Goal: Task Accomplishment & Management: Complete application form

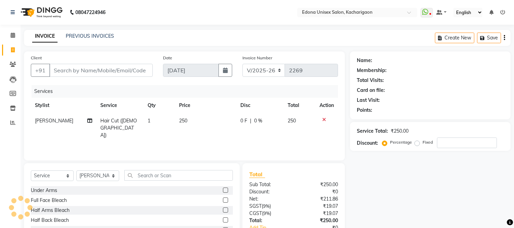
select select "5389"
select select "service"
select select "35945"
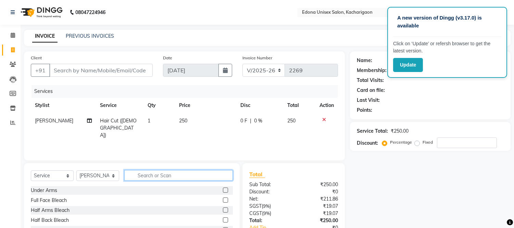
drag, startPoint x: 146, startPoint y: 179, endPoint x: 160, endPoint y: 174, distance: 15.4
click at [151, 177] on input "text" at bounding box center [178, 175] width 109 height 11
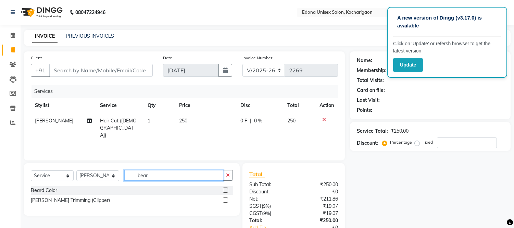
type input "bear"
click at [225, 199] on label at bounding box center [225, 199] width 5 height 5
click at [225, 199] on input "checkbox" at bounding box center [225, 200] width 4 height 4
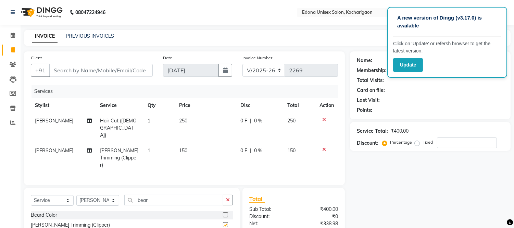
checkbox input "false"
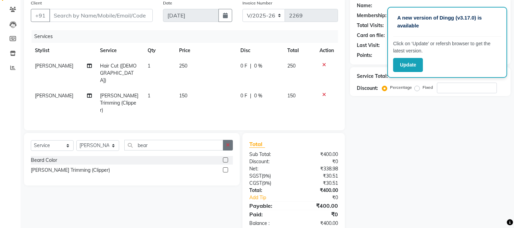
click at [228, 142] on icon "button" at bounding box center [228, 144] width 4 height 5
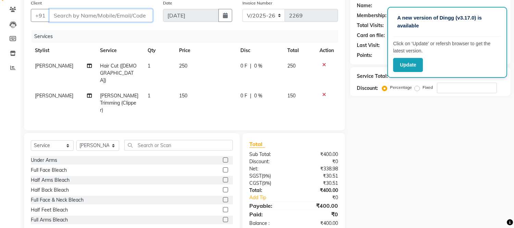
click at [77, 14] on input "Client" at bounding box center [100, 15] width 103 height 13
type input "8"
type input "0"
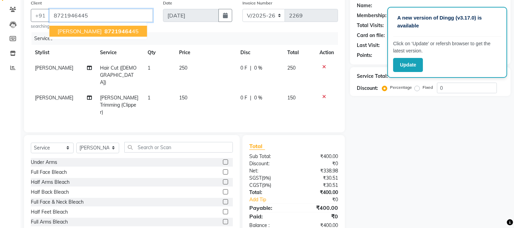
type input "8721946445"
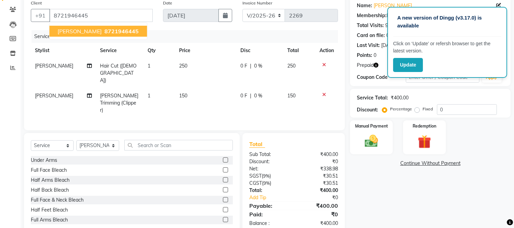
click at [71, 31] on span "Bikash Singh" at bounding box center [80, 31] width 44 height 7
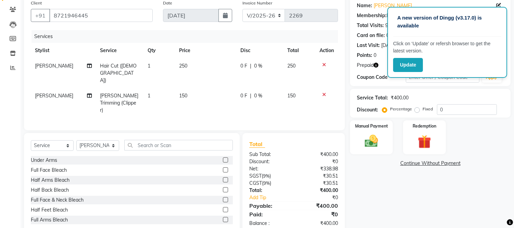
scroll to position [55, 0]
click at [364, 143] on img at bounding box center [371, 141] width 23 height 16
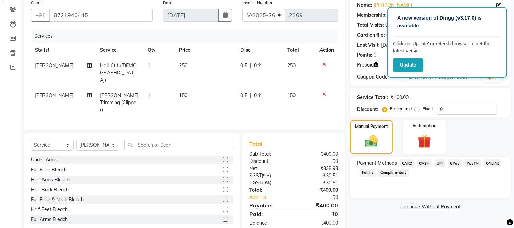
click at [440, 164] on span "UPI" at bounding box center [440, 163] width 11 height 8
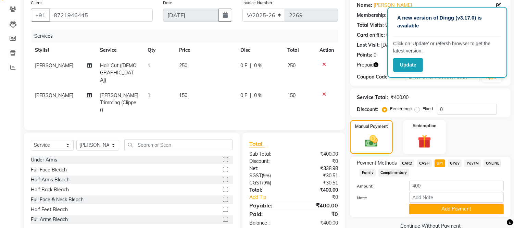
scroll to position [68, 0]
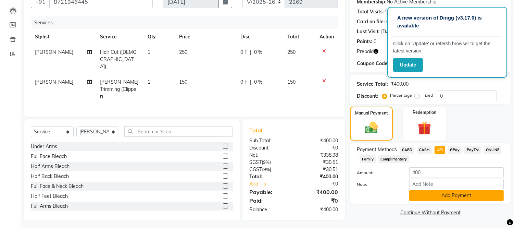
click at [450, 194] on button "Add Payment" at bounding box center [456, 195] width 95 height 11
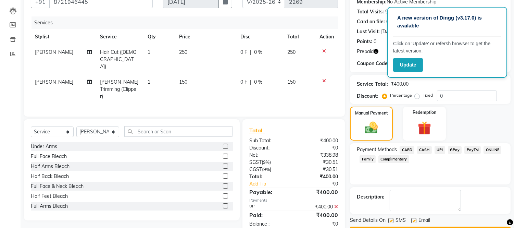
scroll to position [87, 0]
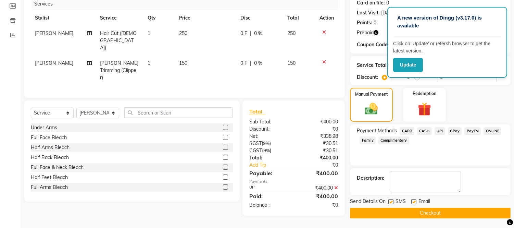
click at [446, 210] on button "Checkout" at bounding box center [430, 213] width 161 height 11
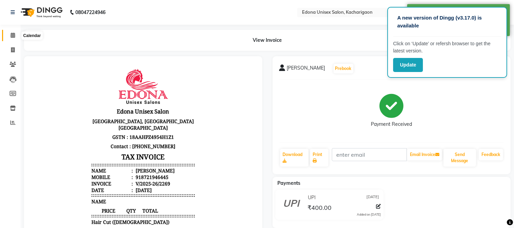
click at [10, 33] on span at bounding box center [13, 36] width 12 height 8
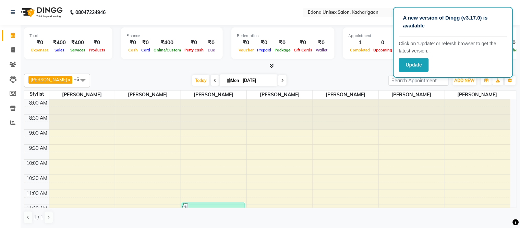
click at [273, 65] on icon at bounding box center [271, 65] width 4 height 5
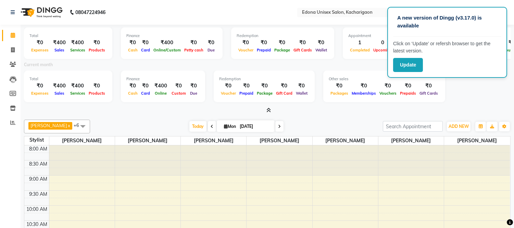
click at [211, 125] on icon at bounding box center [212, 126] width 3 height 4
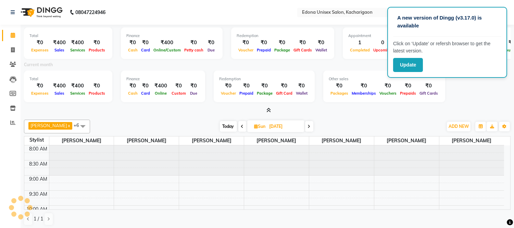
scroll to position [122, 0]
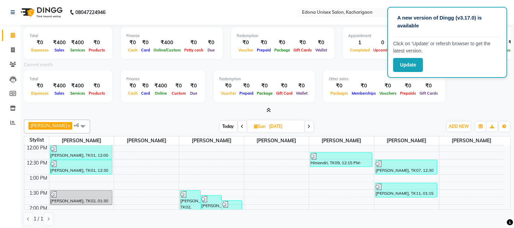
click at [308, 125] on icon at bounding box center [309, 126] width 3 height 4
type input "[DATE]"
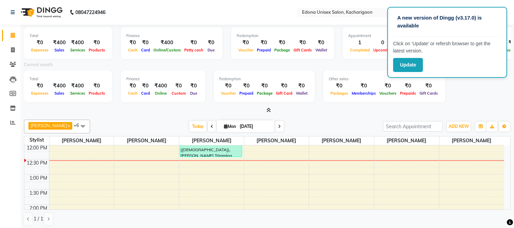
click at [269, 108] on icon at bounding box center [268, 110] width 4 height 5
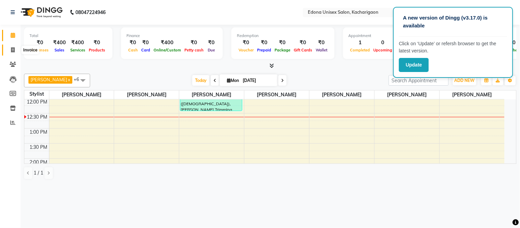
click at [11, 50] on icon at bounding box center [13, 49] width 4 height 5
select select "service"
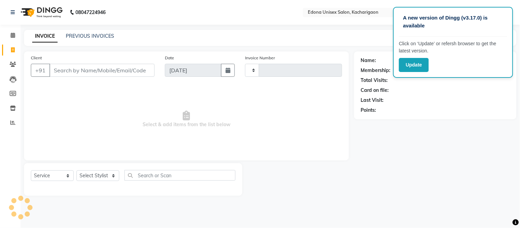
type input "2270"
select select "5389"
click at [93, 174] on select "Select Stylist Admin Anju Sonar Bir Basumtary [PERSON_NAME] [PERSON_NAME] Hombr…" at bounding box center [97, 175] width 43 height 11
select select "82439"
click at [76, 171] on select "Select Stylist Admin Anju Sonar Bir Basumtary [PERSON_NAME] [PERSON_NAME] Hombr…" at bounding box center [97, 175] width 43 height 11
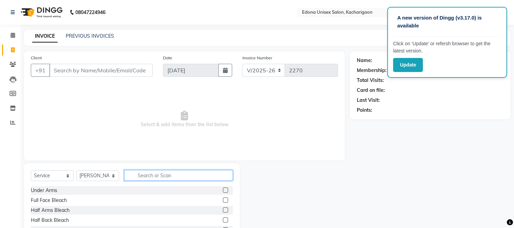
click at [187, 175] on input "text" at bounding box center [178, 175] width 109 height 11
type input "ped"
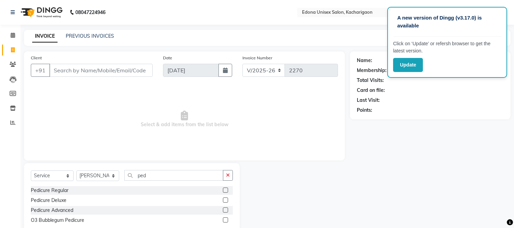
click at [225, 189] on label at bounding box center [225, 189] width 5 height 5
click at [225, 189] on input "checkbox" at bounding box center [225, 190] width 4 height 4
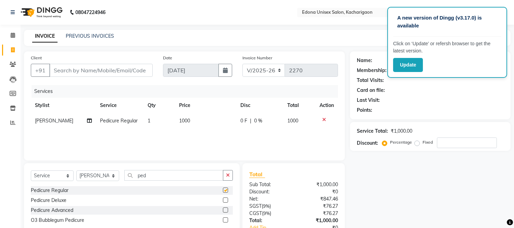
checkbox input "false"
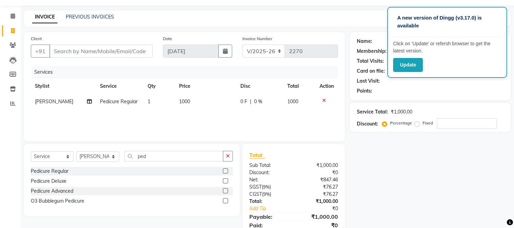
scroll to position [38, 0]
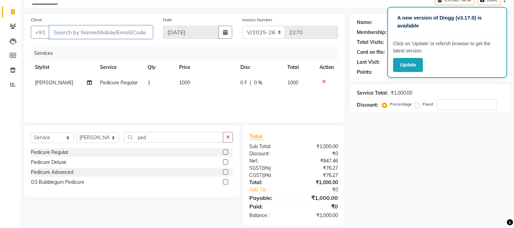
click at [80, 30] on input "Client" at bounding box center [100, 32] width 103 height 13
type input "8"
type input "0"
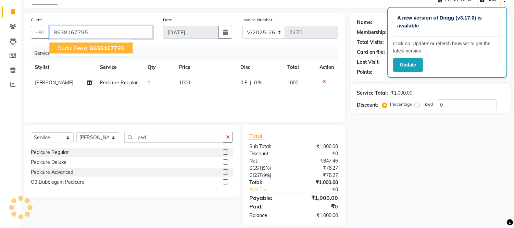
type input "8638167795"
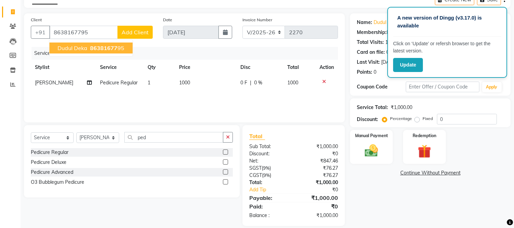
click at [76, 49] on span "Dudul Deka" at bounding box center [73, 48] width 30 height 7
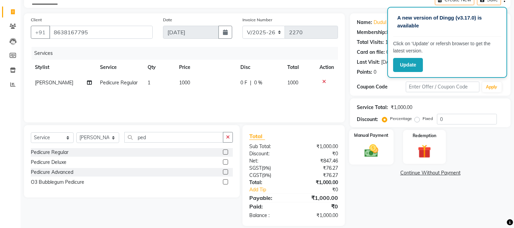
click at [367, 141] on div "Manual Payment" at bounding box center [371, 146] width 45 height 35
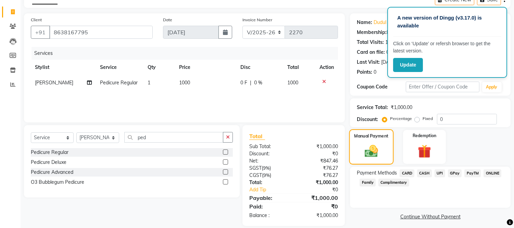
scroll to position [46, 0]
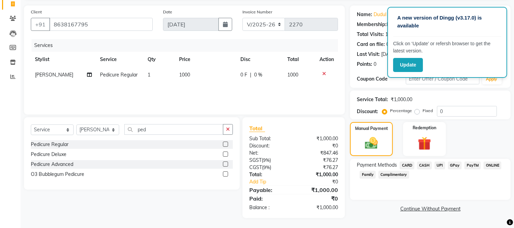
click at [441, 166] on span "UPI" at bounding box center [440, 165] width 11 height 8
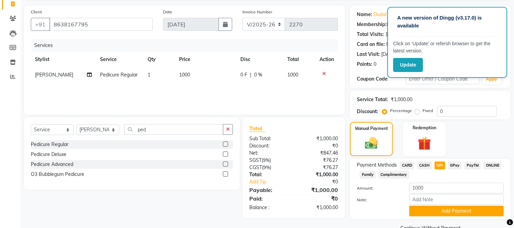
scroll to position [61, 0]
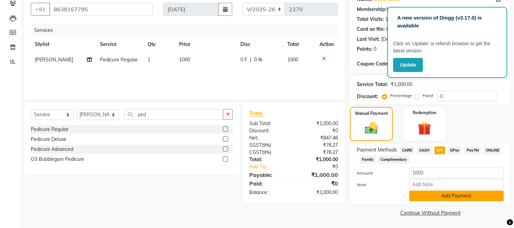
click at [439, 194] on button "Add Payment" at bounding box center [456, 195] width 95 height 11
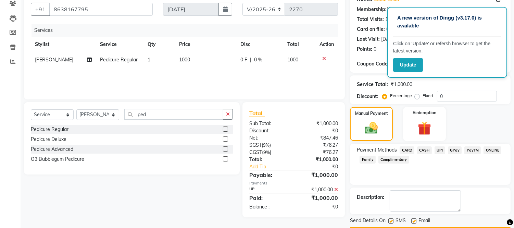
scroll to position [80, 0]
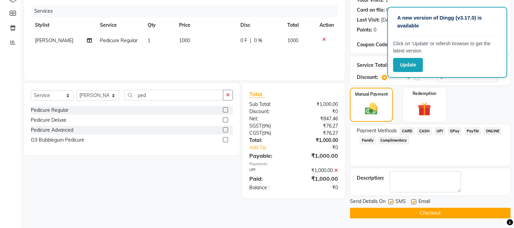
click at [428, 208] on button "Checkout" at bounding box center [430, 213] width 161 height 11
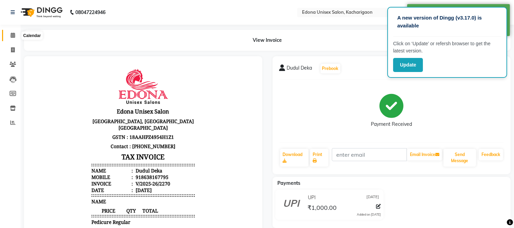
click at [11, 34] on icon at bounding box center [13, 35] width 4 height 5
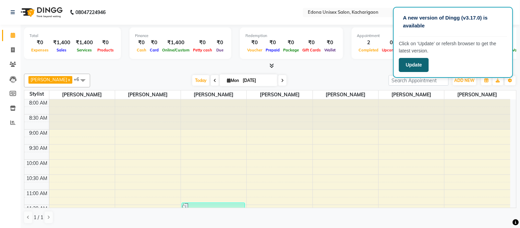
click at [411, 63] on button "Update" at bounding box center [414, 65] width 30 height 14
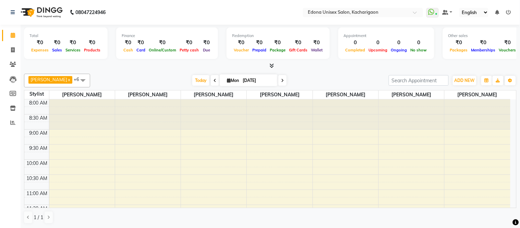
scroll to position [91, 0]
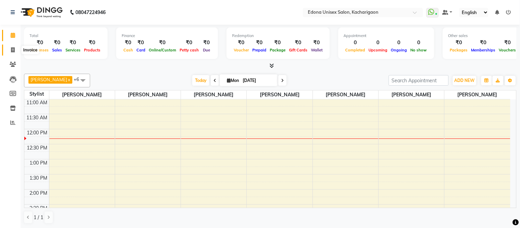
click at [14, 48] on icon at bounding box center [13, 49] width 4 height 5
select select "service"
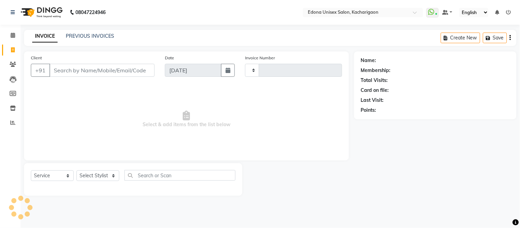
type input "2269"
select select "5389"
click at [101, 175] on select "Select Stylist" at bounding box center [97, 175] width 43 height 11
select select "77350"
click at [76, 171] on select "Select Stylist Admin Anju Sonar Bir Basumtary [PERSON_NAME] [PERSON_NAME] Hombr…" at bounding box center [97, 175] width 43 height 11
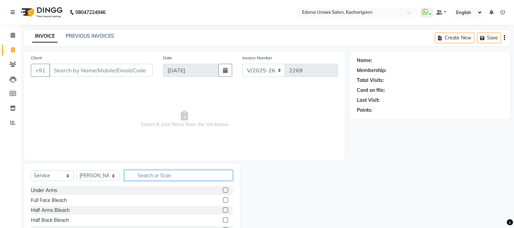
click at [159, 174] on input "text" at bounding box center [178, 175] width 109 height 11
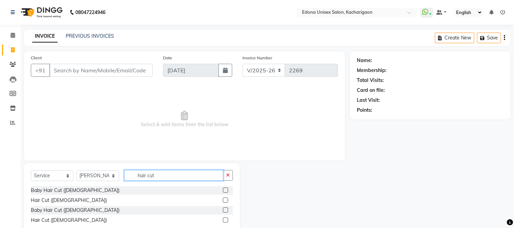
type input "hair cut"
click at [225, 199] on label at bounding box center [225, 199] width 5 height 5
click at [225, 199] on input "checkbox" at bounding box center [225, 200] width 4 height 4
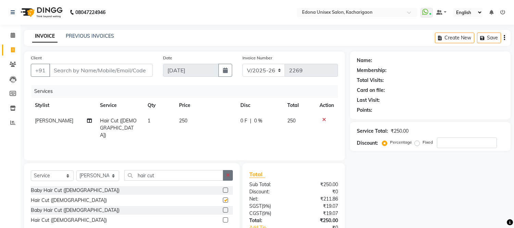
checkbox input "false"
click at [227, 175] on icon "button" at bounding box center [228, 175] width 4 height 5
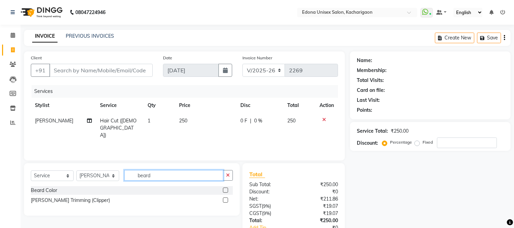
type input "beard"
click at [225, 201] on label at bounding box center [225, 199] width 5 height 5
click at [225, 201] on input "checkbox" at bounding box center [225, 200] width 4 height 4
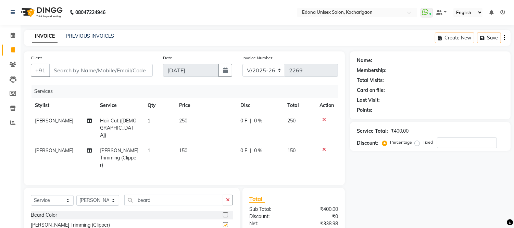
checkbox input "false"
click at [228, 197] on icon "button" at bounding box center [228, 199] width 4 height 5
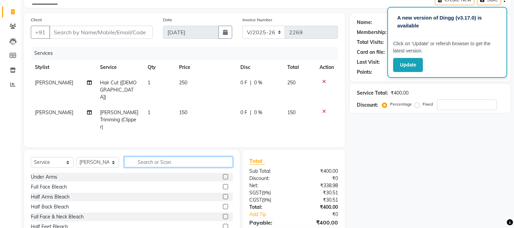
scroll to position [55, 0]
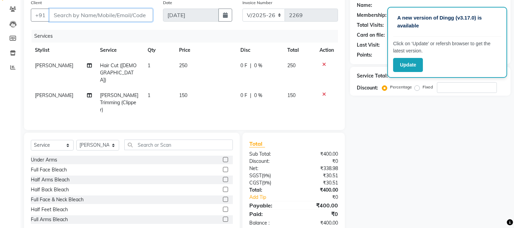
click at [117, 16] on input "Client" at bounding box center [100, 15] width 103 height 13
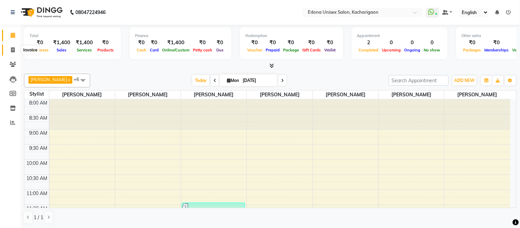
click at [14, 47] on icon at bounding box center [13, 49] width 4 height 5
select select "service"
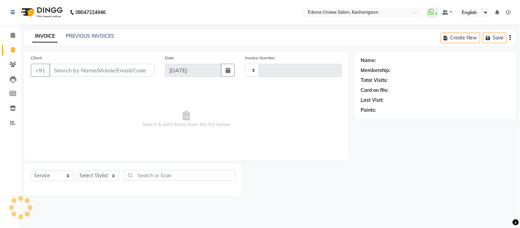
type input "2271"
select select "5389"
click at [103, 175] on select "Select Stylist Admin Anju Sonar Bir Basumtary [PERSON_NAME] [PERSON_NAME] Hombr…" at bounding box center [97, 175] width 43 height 11
select select "77350"
click at [76, 171] on select "Select Stylist Admin Anju Sonar Bir Basumtary [PERSON_NAME] [PERSON_NAME] Hombr…" at bounding box center [97, 175] width 43 height 11
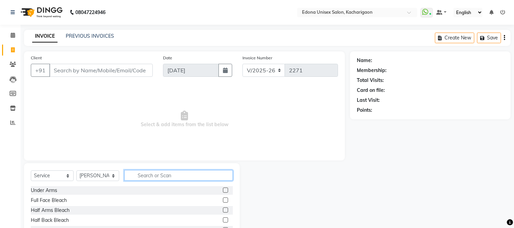
click at [178, 174] on input "text" at bounding box center [178, 175] width 109 height 11
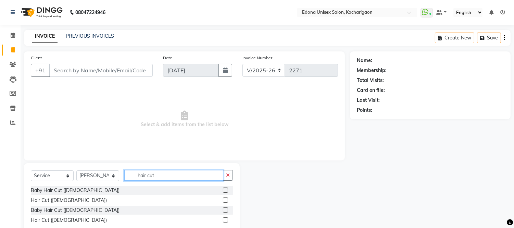
type input "hair cut"
click at [225, 199] on label at bounding box center [225, 199] width 5 height 5
click at [225, 199] on input "checkbox" at bounding box center [225, 200] width 4 height 4
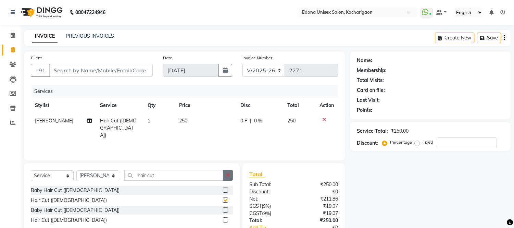
checkbox input "false"
click at [225, 174] on button "button" at bounding box center [228, 175] width 10 height 11
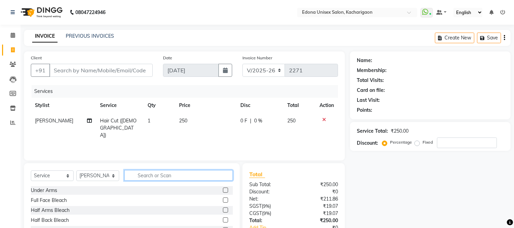
drag, startPoint x: 197, startPoint y: 176, endPoint x: 194, endPoint y: 178, distance: 3.9
click at [197, 176] on input "text" at bounding box center [178, 175] width 109 height 11
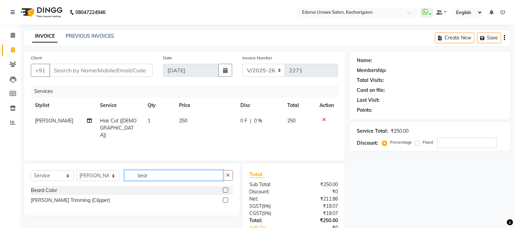
type input "bear"
click at [224, 198] on label at bounding box center [225, 199] width 5 height 5
click at [224, 198] on input "checkbox" at bounding box center [225, 200] width 4 height 4
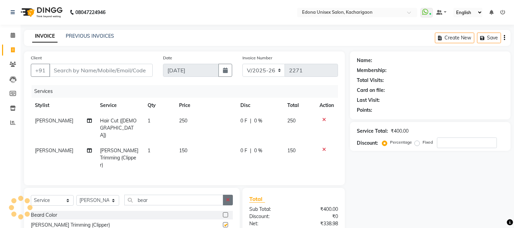
checkbox input "false"
click at [227, 197] on icon "button" at bounding box center [228, 199] width 4 height 5
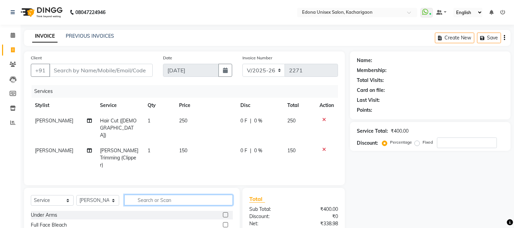
click at [165, 195] on input "text" at bounding box center [178, 200] width 109 height 11
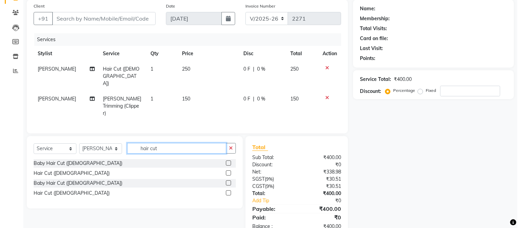
scroll to position [55, 0]
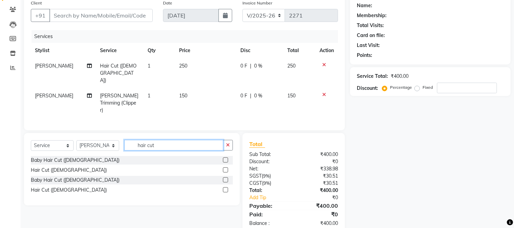
type input "hair cut"
click at [225, 187] on label at bounding box center [225, 189] width 5 height 5
click at [225, 188] on input "checkbox" at bounding box center [225, 190] width 4 height 4
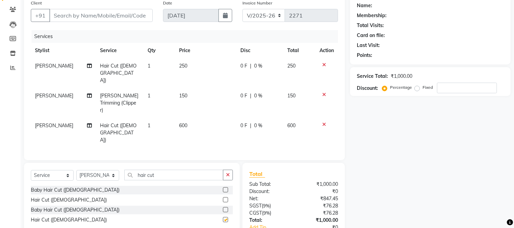
checkbox input "false"
click at [324, 122] on icon at bounding box center [324, 124] width 4 height 5
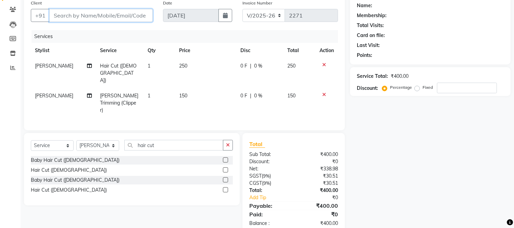
click at [109, 15] on input "Client" at bounding box center [100, 15] width 103 height 13
click at [96, 15] on input "Client" at bounding box center [100, 15] width 103 height 13
type input "6"
type input "0"
type input "6000529509"
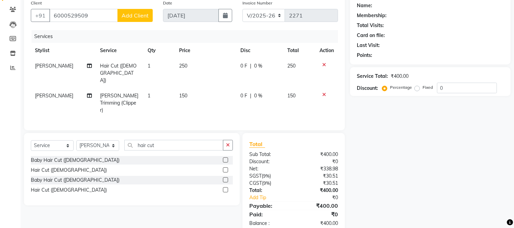
click at [148, 21] on button "Add Client" at bounding box center [134, 15] width 35 height 13
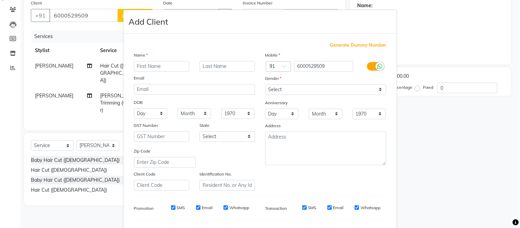
click at [142, 67] on input "text" at bounding box center [161, 66] width 55 height 11
type input "Arunaw"
click at [314, 89] on select "Select Male Female Other Prefer Not To Say" at bounding box center [325, 89] width 121 height 11
select select "male"
click at [265, 84] on select "Select Male Female Other Prefer Not To Say" at bounding box center [325, 89] width 121 height 11
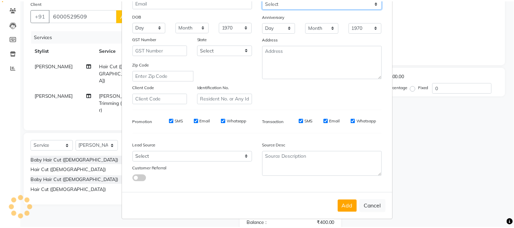
scroll to position [88, 0]
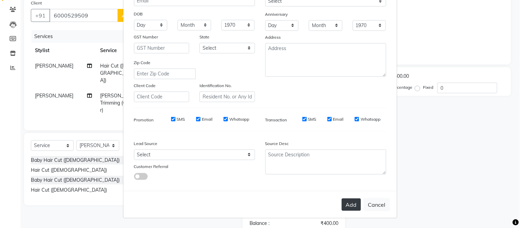
click at [352, 202] on button "Add" at bounding box center [350, 204] width 19 height 12
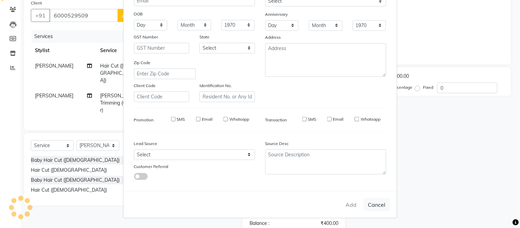
select select
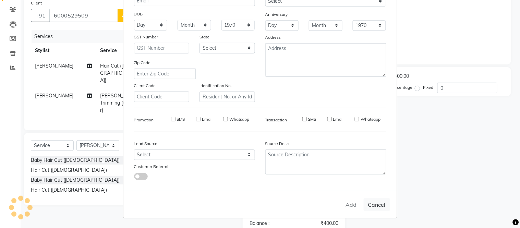
select select
checkbox input "false"
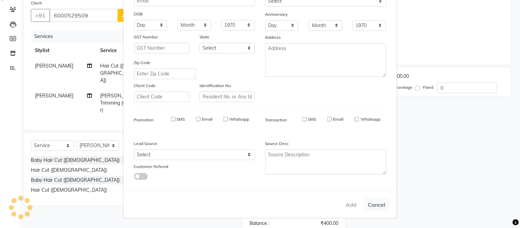
checkbox input "false"
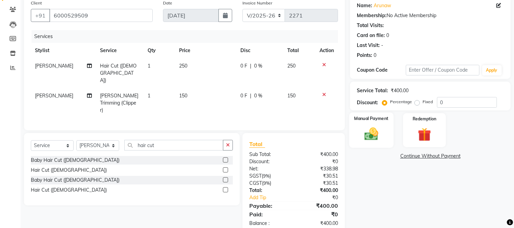
click at [370, 132] on img at bounding box center [371, 134] width 23 height 16
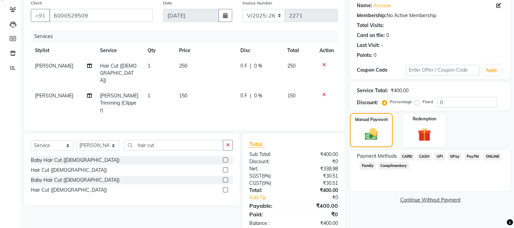
click at [440, 156] on span "UPI" at bounding box center [440, 156] width 11 height 8
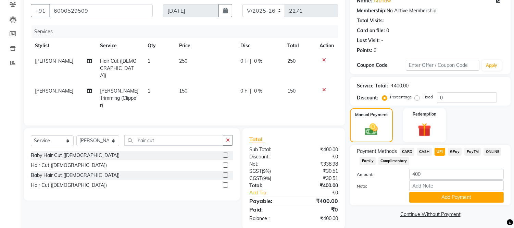
scroll to position [61, 0]
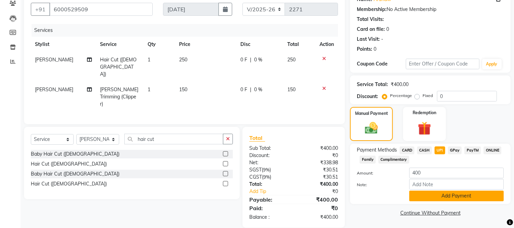
click at [446, 196] on button "Add Payment" at bounding box center [456, 195] width 95 height 11
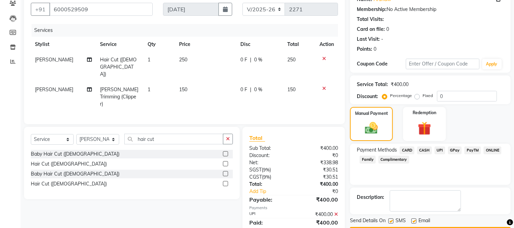
scroll to position [80, 0]
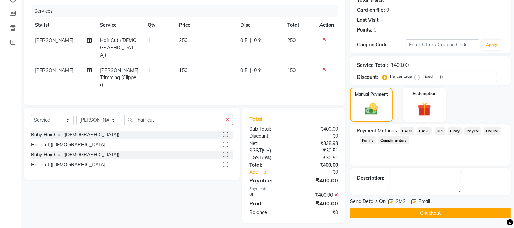
click at [438, 212] on button "Checkout" at bounding box center [430, 213] width 161 height 11
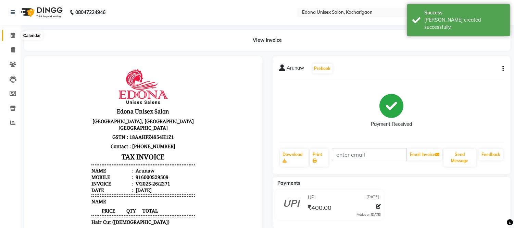
click at [11, 36] on icon at bounding box center [13, 35] width 4 height 5
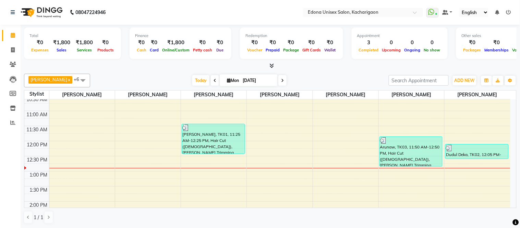
scroll to position [76, 0]
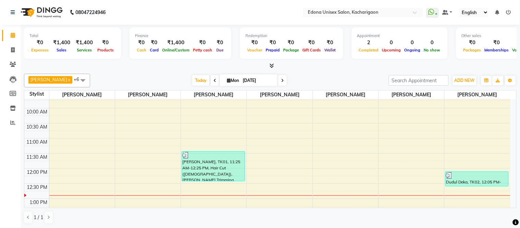
scroll to position [38, 0]
